Goal: Task Accomplishment & Management: Manage account settings

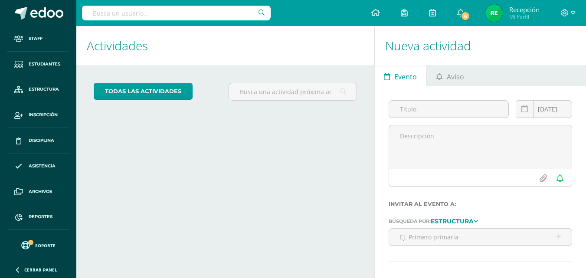
click at [524, 19] on span "Mi Perfil" at bounding box center [524, 16] width 30 height 7
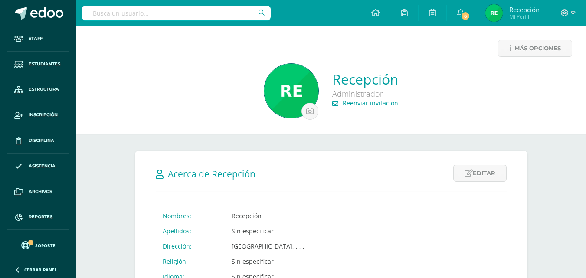
click at [536, 15] on span "Mi Perfil" at bounding box center [524, 16] width 30 height 7
click at [574, 14] on icon at bounding box center [573, 13] width 5 height 8
click at [543, 59] on span "Cerrar sesión" at bounding box center [545, 59] width 39 height 8
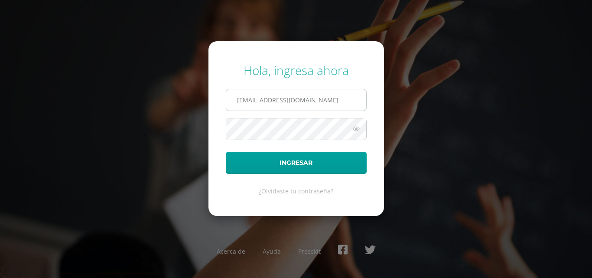
click at [346, 102] on input "recepcionz14@colegioselshaddai.edu.gt" at bounding box center [296, 99] width 140 height 21
click at [275, 99] on input "recepcionz14@colegioselshaddai.edu.gt" at bounding box center [296, 99] width 140 height 21
click at [237, 98] on input "@colegioselshaddai.edu.gt" at bounding box center [296, 99] width 140 height 21
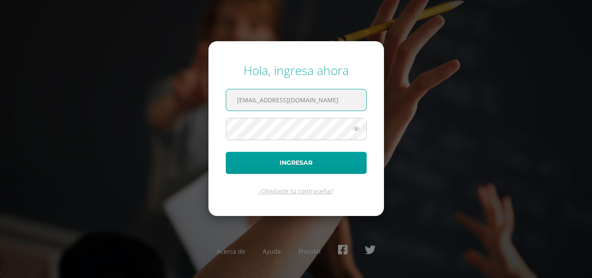
type input "elleryboy@colegioselshaddai.edu.gt"
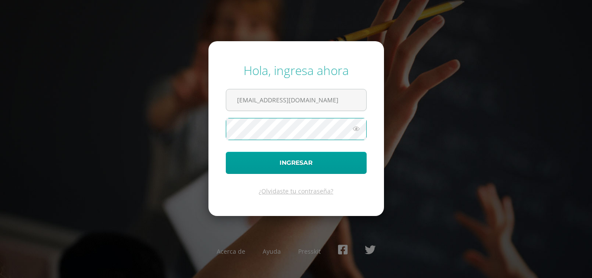
click at [226, 152] on button "Ingresar" at bounding box center [296, 163] width 141 height 22
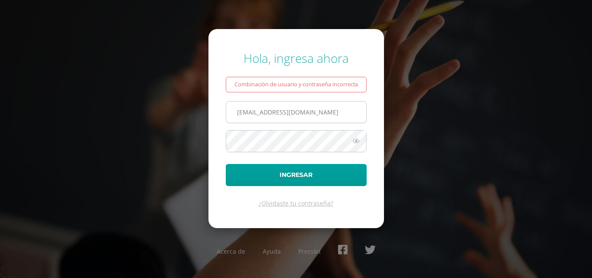
click at [249, 114] on input "elleryboy@colegioselshaddai.edu.gt" at bounding box center [296, 111] width 140 height 21
click at [254, 112] on input "elleriyboy@colegioselshaddai.edu.gt" at bounding box center [296, 111] width 140 height 21
type input "elleriboy@colegioselshaddai.edu.gt"
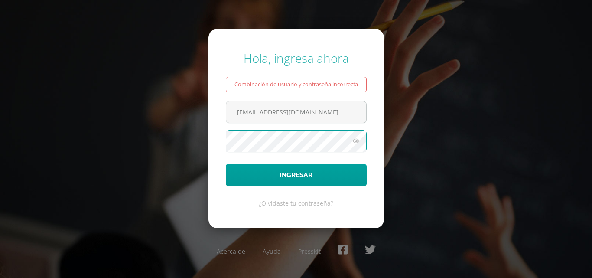
click at [226, 164] on button "Ingresar" at bounding box center [296, 175] width 141 height 22
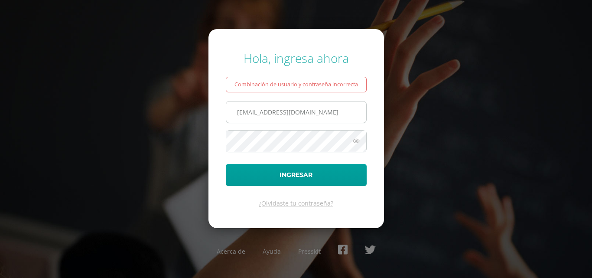
click at [261, 114] on input "[EMAIL_ADDRESS][DOMAIN_NAME]" at bounding box center [296, 111] width 140 height 21
type input "[EMAIL_ADDRESS][DOMAIN_NAME]"
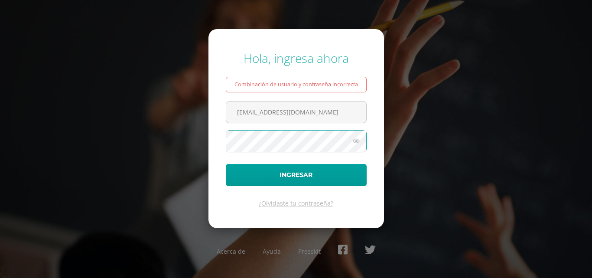
click at [226, 164] on button "Ingresar" at bounding box center [296, 175] width 141 height 22
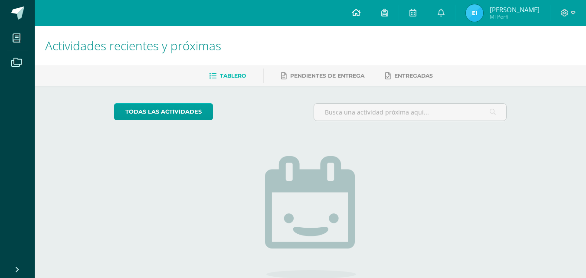
click at [360, 13] on icon at bounding box center [356, 13] width 9 height 8
click at [388, 13] on icon at bounding box center [384, 13] width 7 height 8
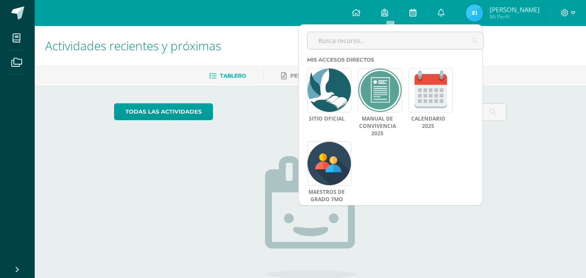
click at [416, 12] on icon at bounding box center [412, 13] width 7 height 8
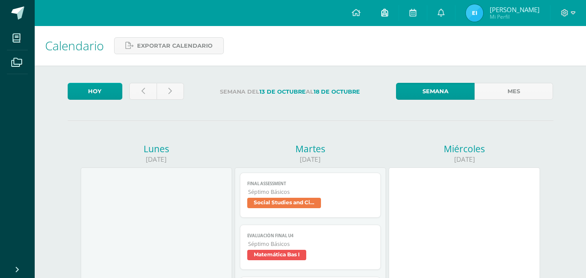
click at [388, 13] on icon at bounding box center [384, 13] width 7 height 8
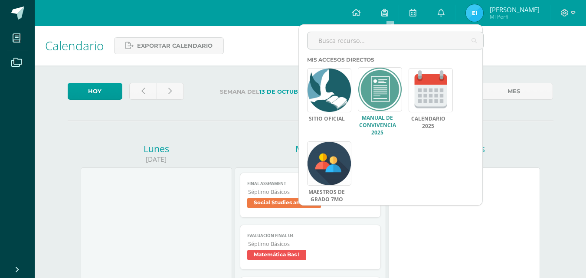
click at [393, 100] on link at bounding box center [380, 89] width 44 height 44
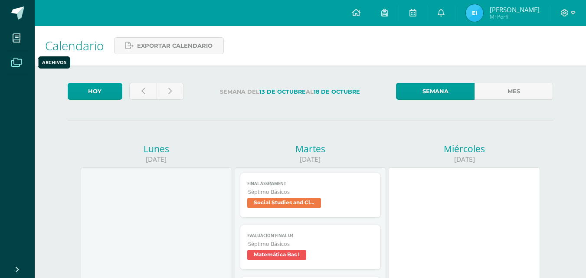
click at [20, 65] on icon at bounding box center [16, 62] width 11 height 9
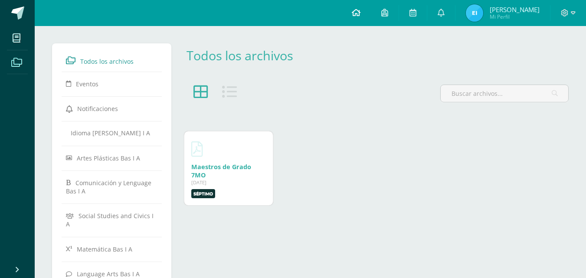
click at [366, 14] on link at bounding box center [355, 13] width 29 height 26
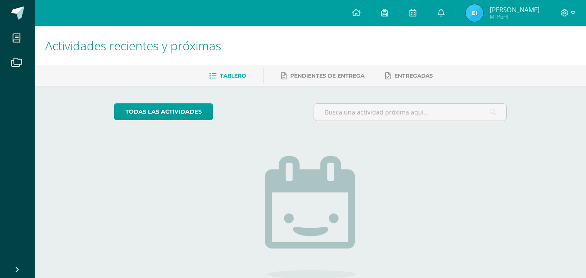
click at [535, 17] on span "Mi Perfil" at bounding box center [515, 16] width 50 height 7
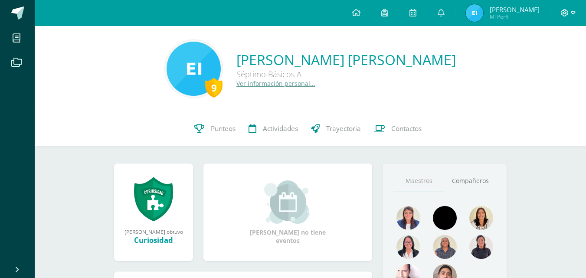
click at [569, 17] on span at bounding box center [568, 13] width 15 height 10
click at [535, 46] on span "Configuración" at bounding box center [546, 47] width 40 height 8
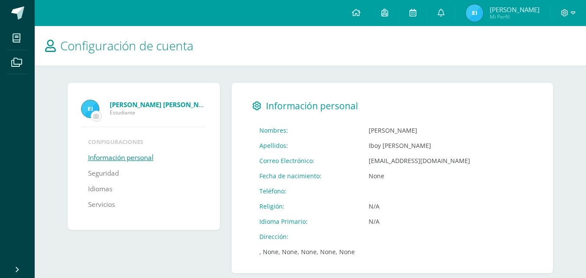
click at [514, 18] on span "Mi Perfil" at bounding box center [515, 16] width 50 height 7
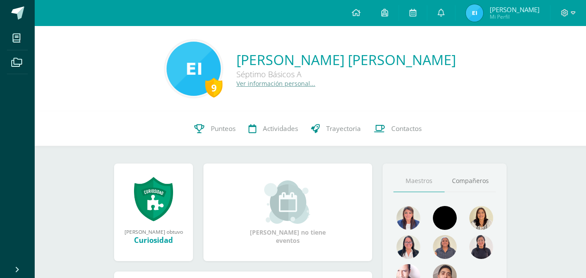
click at [508, 18] on span "Mi Perfil" at bounding box center [515, 16] width 50 height 7
click at [569, 17] on span at bounding box center [568, 13] width 15 height 10
click at [551, 57] on span "Cerrar sesión" at bounding box center [545, 59] width 39 height 8
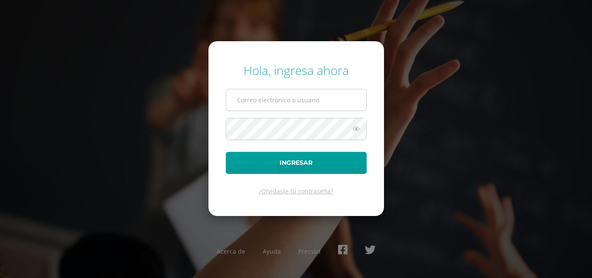
type input "[EMAIL_ADDRESS][DOMAIN_NAME]"
click at [270, 99] on input "[EMAIL_ADDRESS][DOMAIN_NAME]" at bounding box center [296, 99] width 140 height 21
click at [454, 104] on div "Hola, ingresa ahora [EMAIL_ADDRESS][DOMAIN_NAME] Ingresar ¿Olvidaste tu contras…" at bounding box center [295, 138] width 559 height 167
click at [356, 127] on icon at bounding box center [356, 129] width 11 height 10
click at [275, 100] on input "[EMAIL_ADDRESS][DOMAIN_NAME]" at bounding box center [296, 99] width 140 height 21
